Goal: Register for event/course

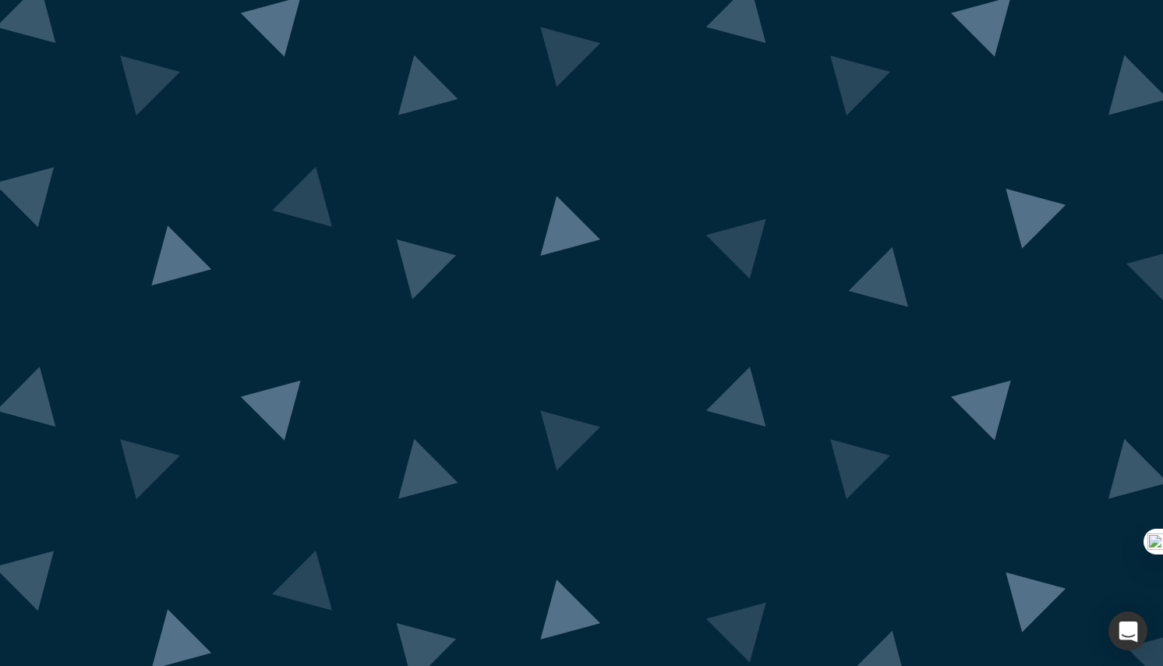
scroll to position [10, 0]
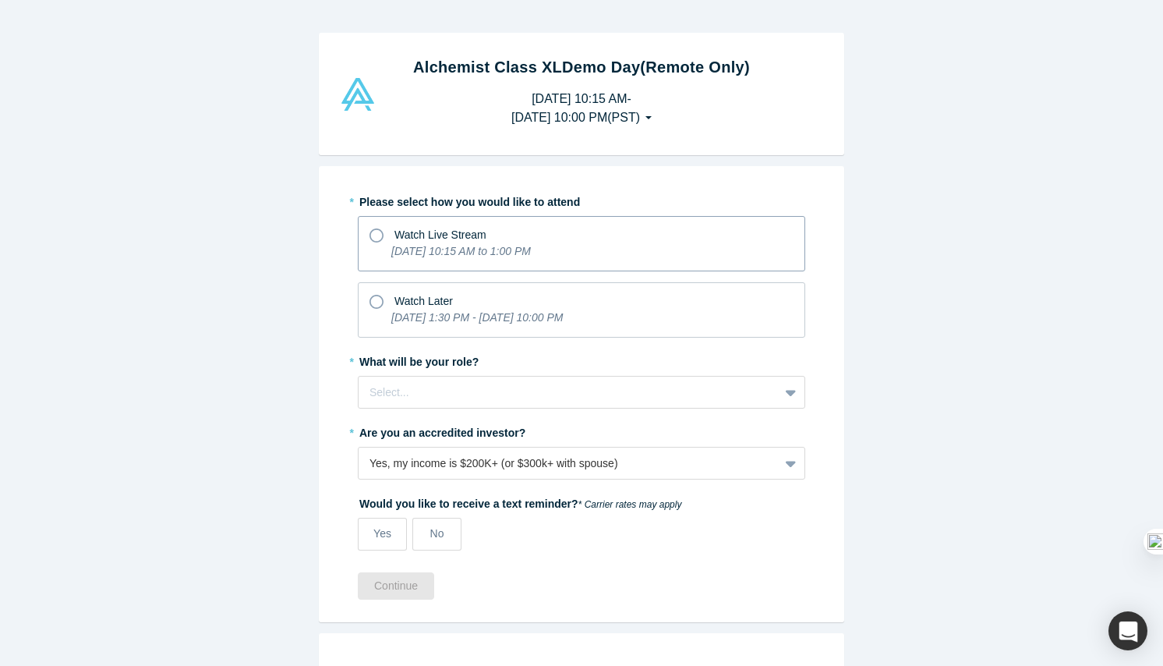
click at [597, 224] on div "Watch Live Stream" at bounding box center [582, 232] width 424 height 21
click at [0, 0] on input "Watch Live Stream [DATE] 10:15 AM to 1:00 PM" at bounding box center [0, 0] width 0 height 0
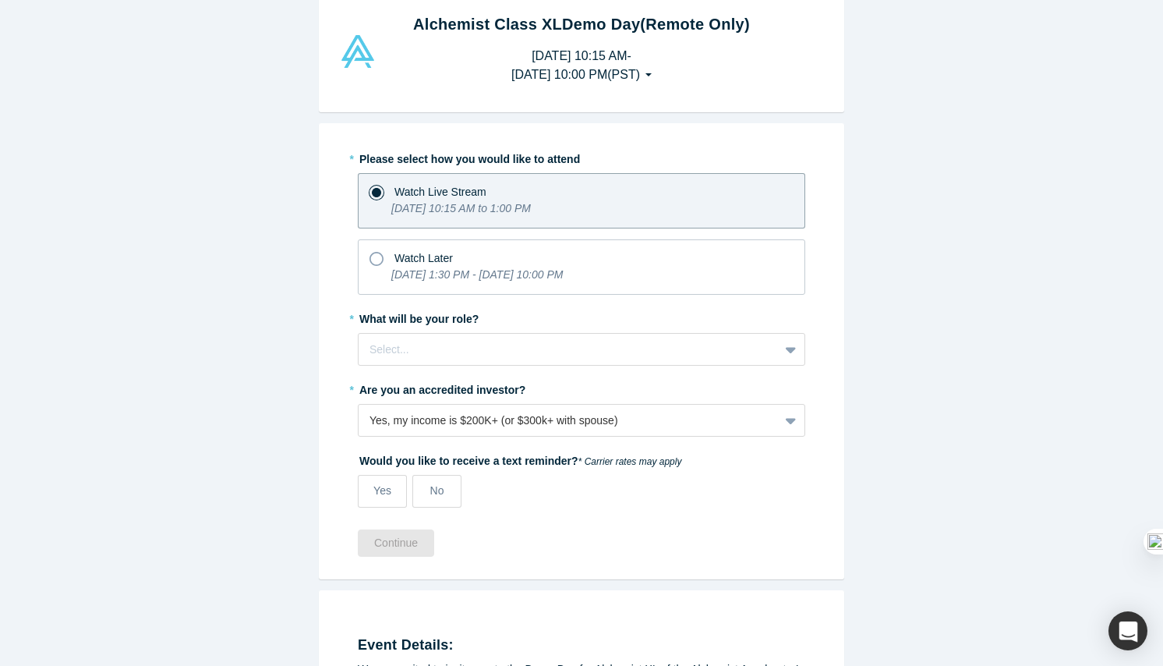
scroll to position [50, 0]
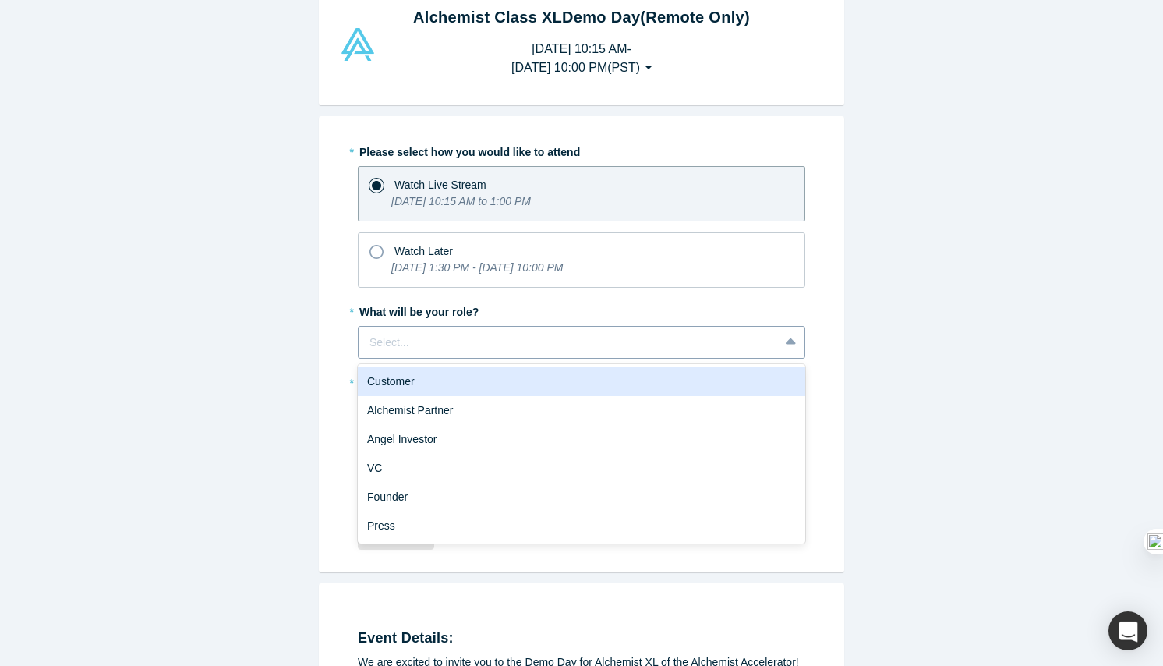
click at [603, 341] on div at bounding box center [569, 342] width 398 height 19
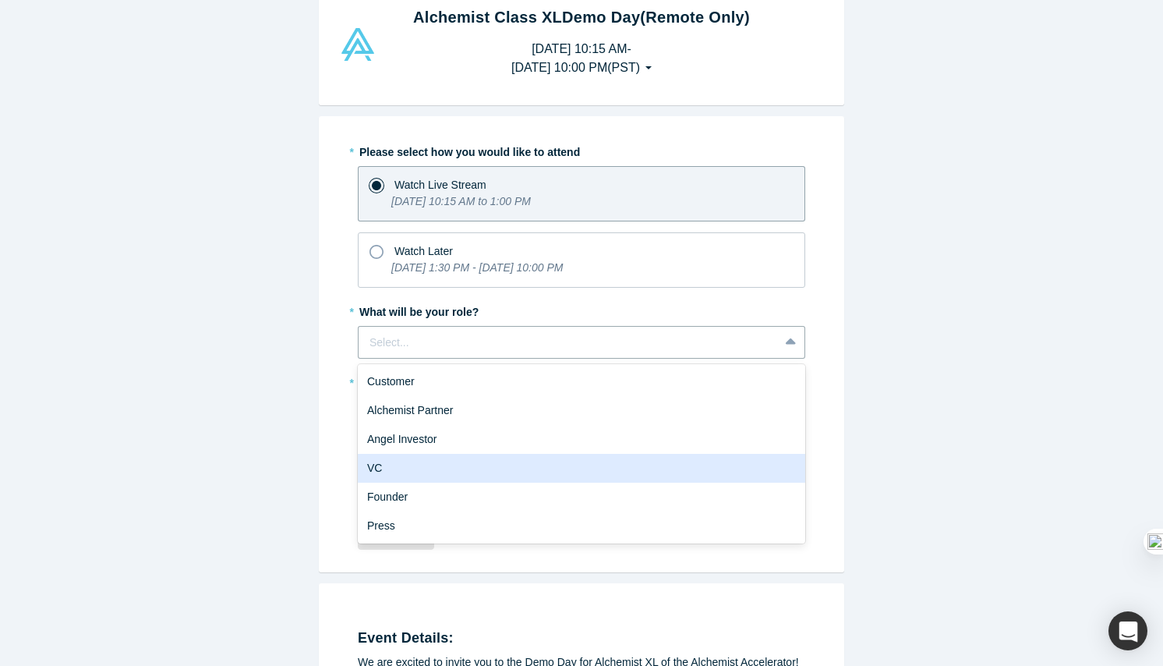
click at [600, 471] on div "VC" at bounding box center [582, 468] width 448 height 29
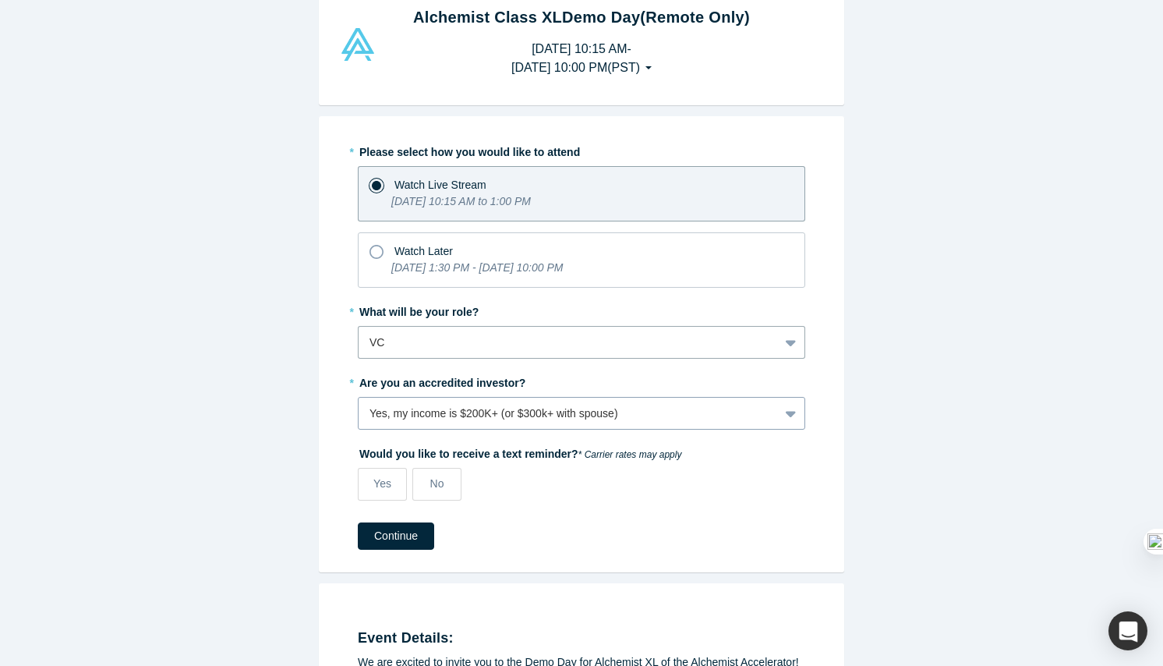
scroll to position [59, 0]
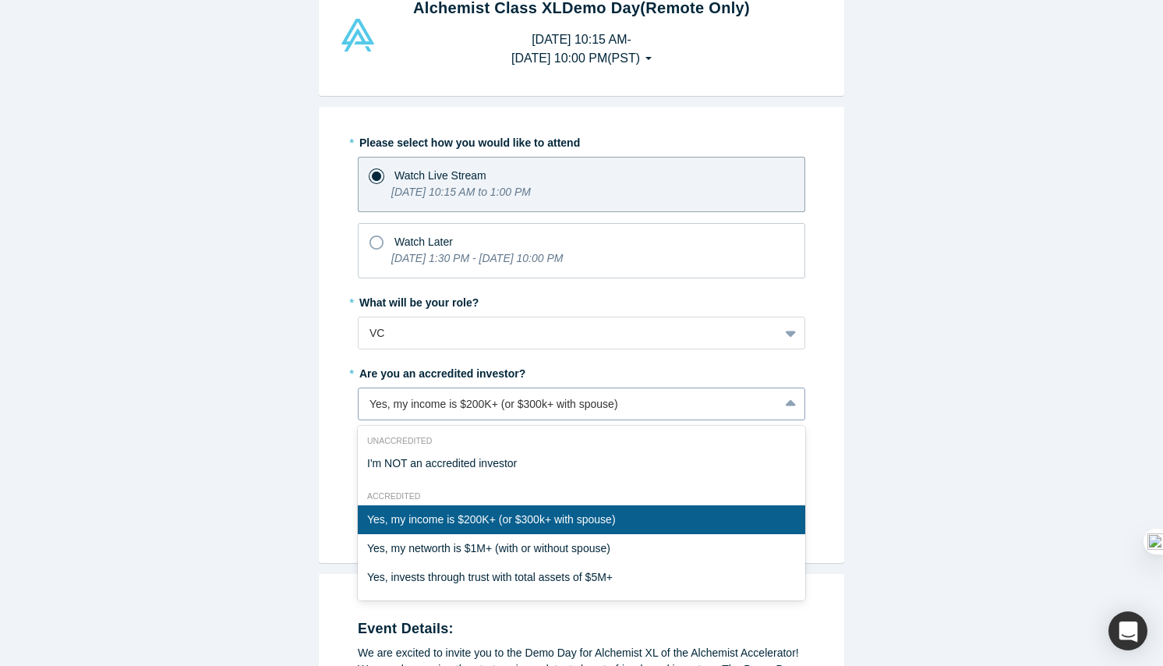
click at [646, 409] on div "Yes, my income is $200K+ (or $300k+ with spouse)" at bounding box center [569, 404] width 398 height 16
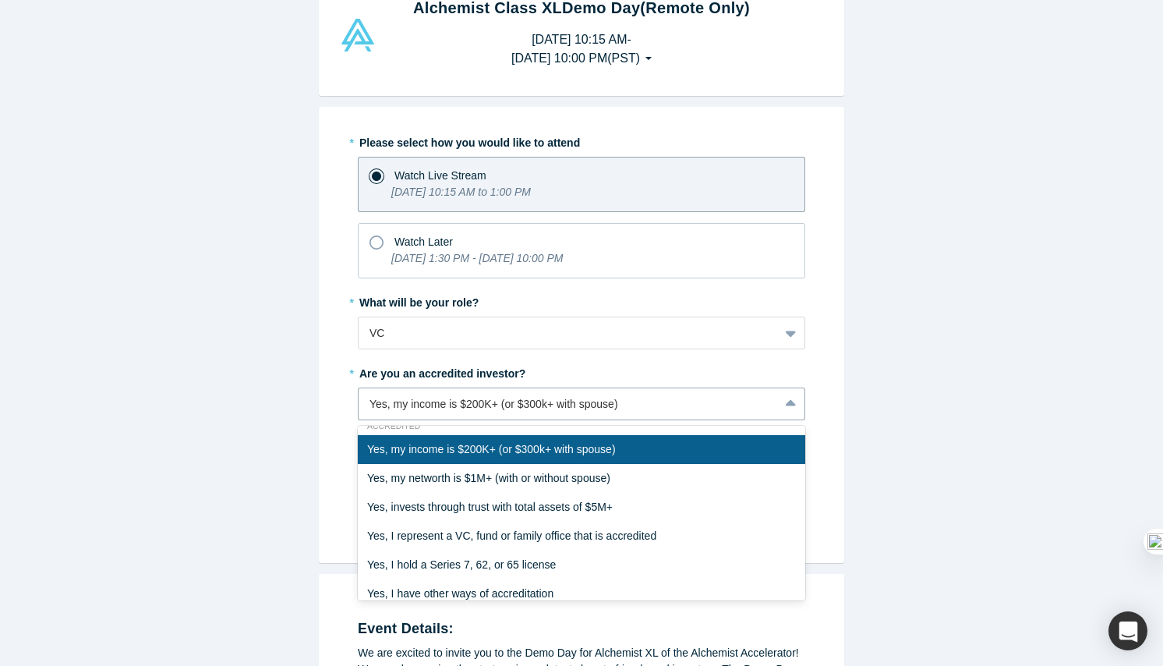
scroll to position [87, 0]
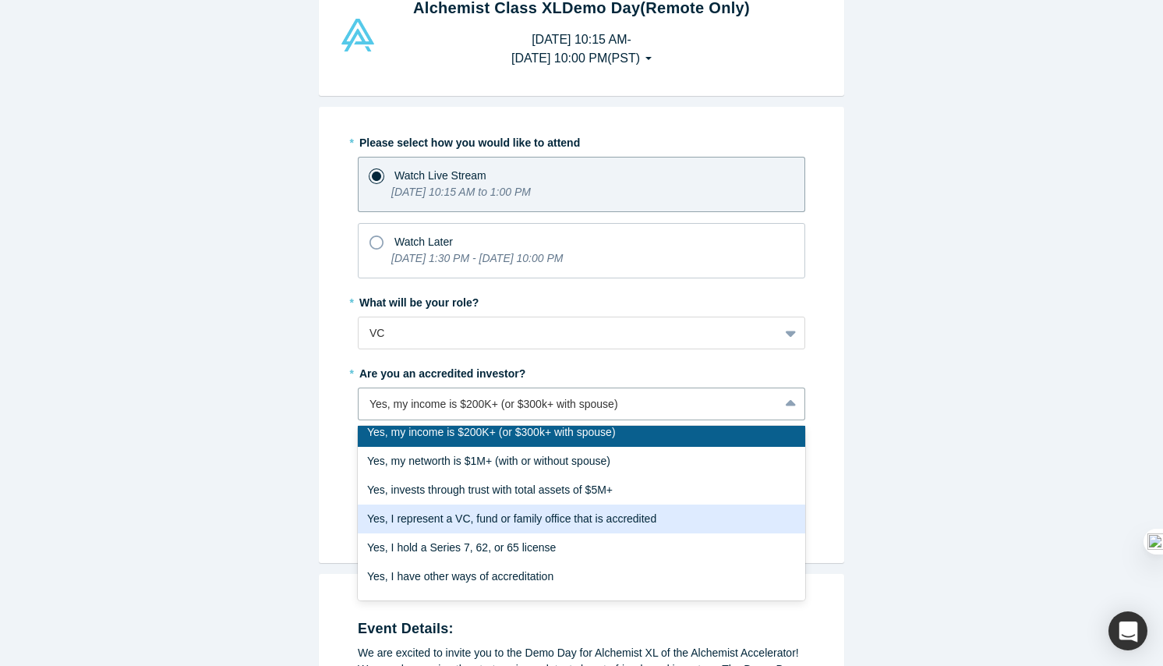
click at [667, 518] on div "Yes, I represent a VC, fund or family office that is accredited" at bounding box center [582, 518] width 448 height 29
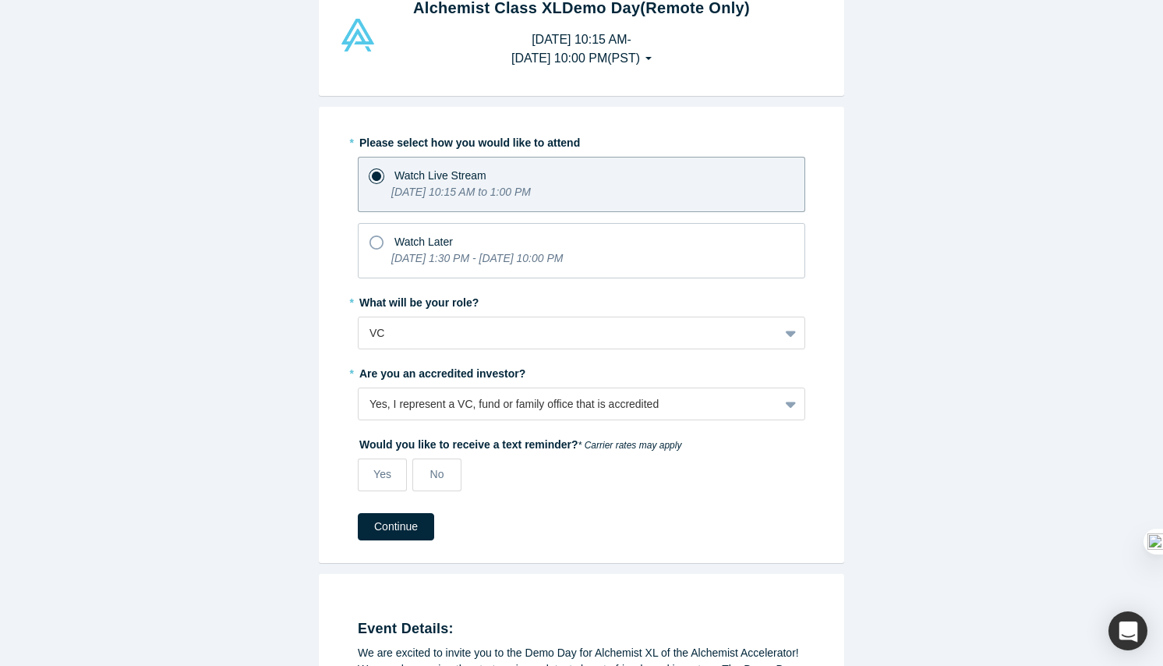
click at [613, 486] on div "Yes No" at bounding box center [526, 474] width 336 height 33
click at [435, 475] on span "No" at bounding box center [437, 474] width 14 height 12
click at [0, 0] on input "No" at bounding box center [0, 0] width 0 height 0
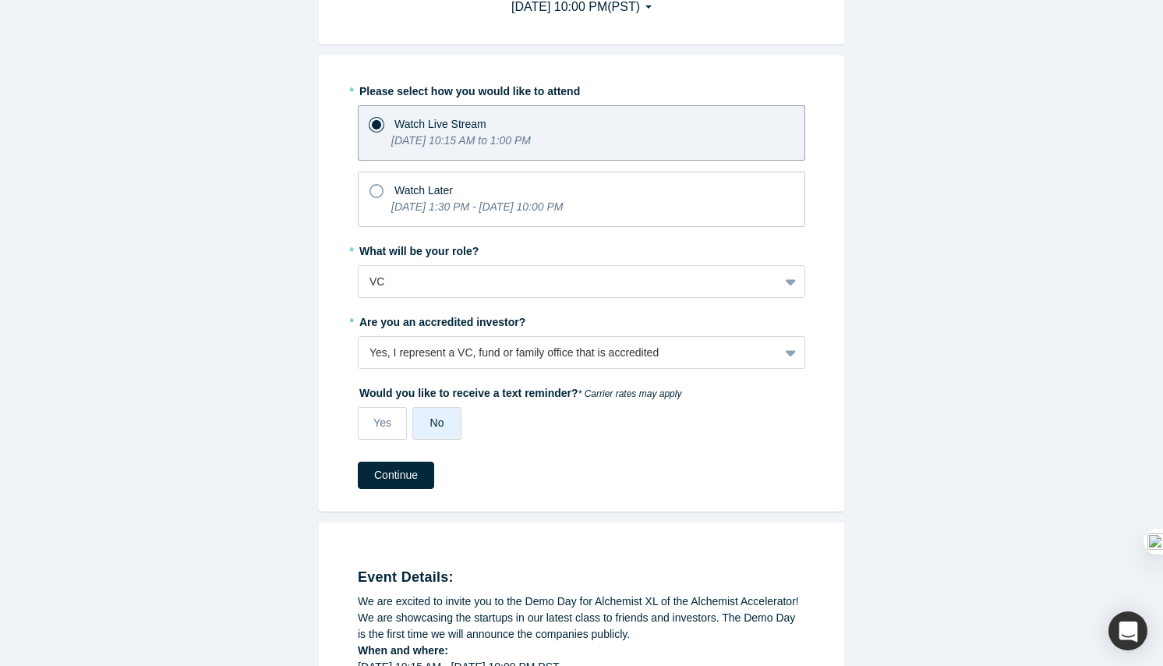
scroll to position [120, 0]
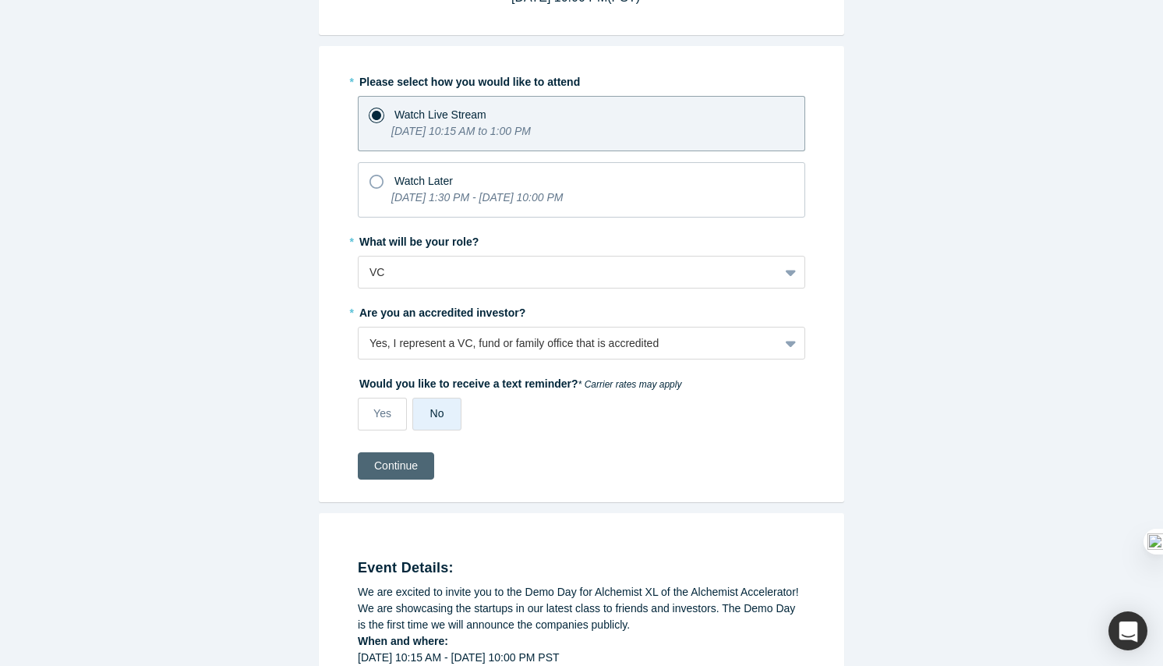
click at [383, 462] on button "Continue" at bounding box center [396, 465] width 76 height 27
